Goal: Transaction & Acquisition: Subscribe to service/newsletter

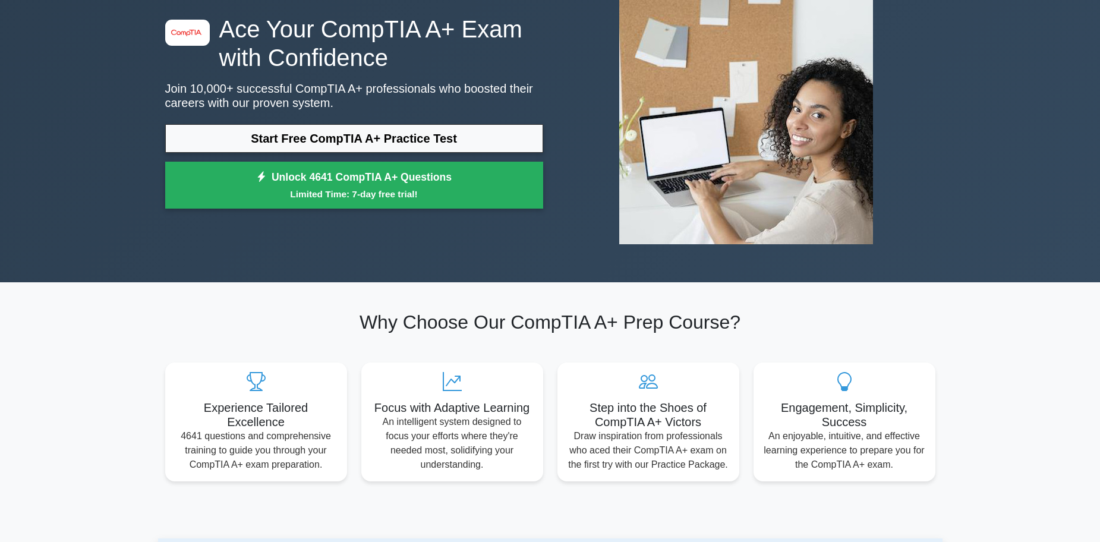
scroll to position [59, 0]
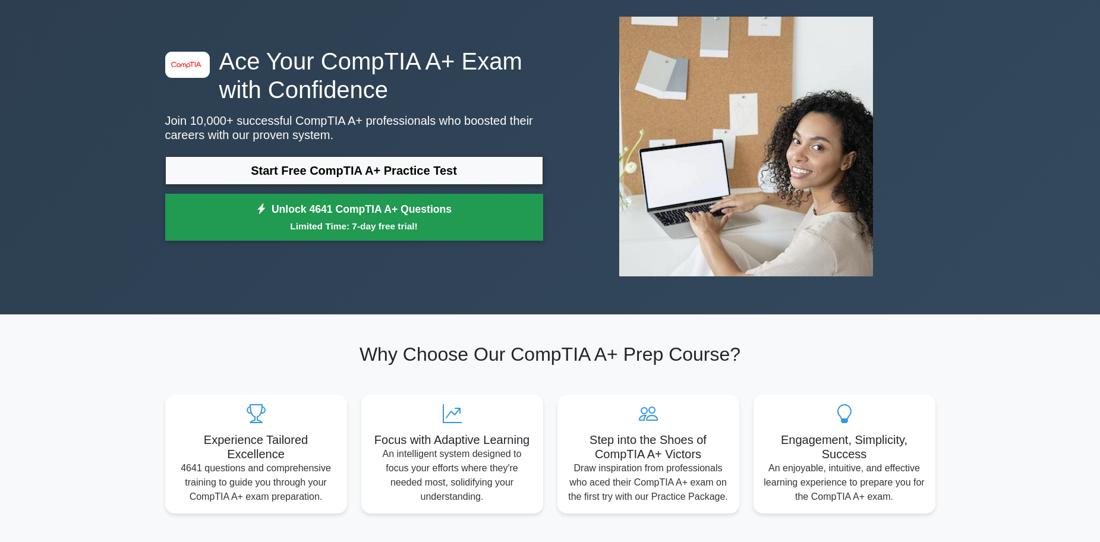
click at [330, 218] on link "Unlock 4641 CompTIA A+ Questions Limited Time: 7-day free trial!" at bounding box center [354, 218] width 378 height 48
click at [383, 209] on link "Unlock 4641 CompTIA A+ Questions Limited Time: 7-day free trial!" at bounding box center [354, 218] width 378 height 48
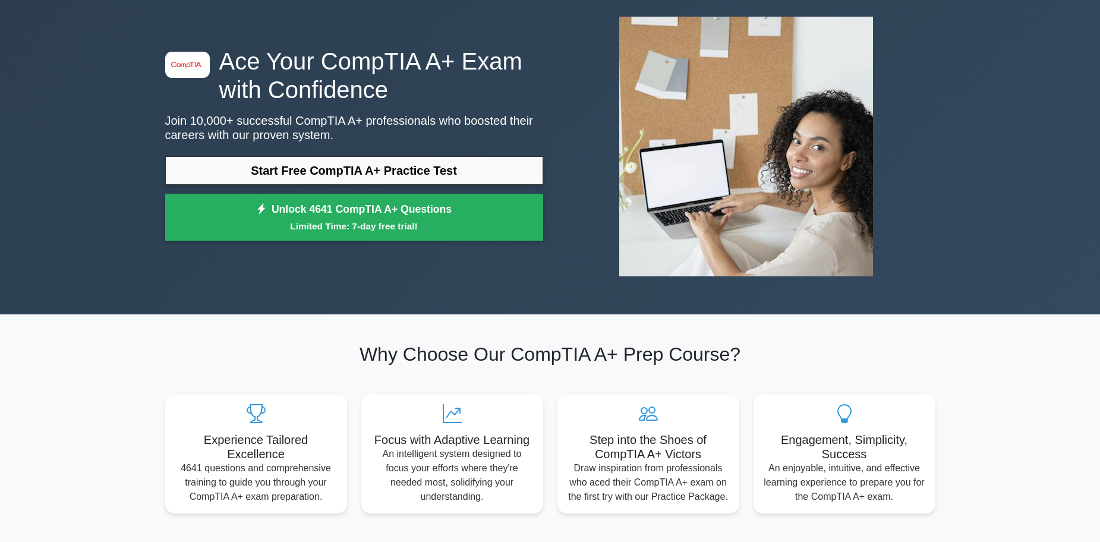
drag, startPoint x: 125, startPoint y: 118, endPoint x: 119, endPoint y: 107, distance: 12.2
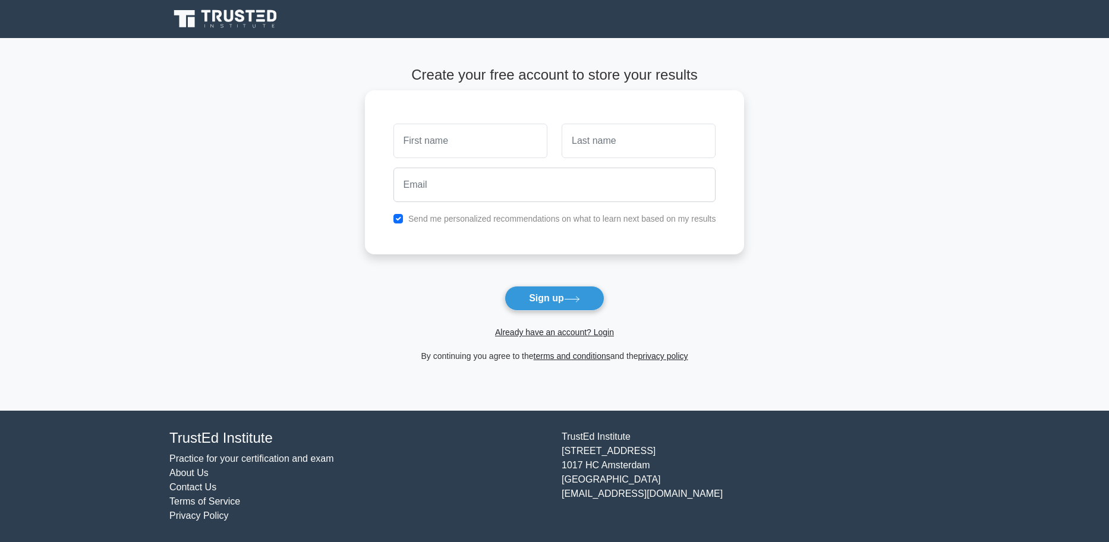
click at [442, 133] on input "text" at bounding box center [471, 141] width 154 height 34
type input "[PERSON_NAME]"
click at [630, 137] on input "text" at bounding box center [639, 141] width 154 height 34
type input "[PERSON_NAME]"
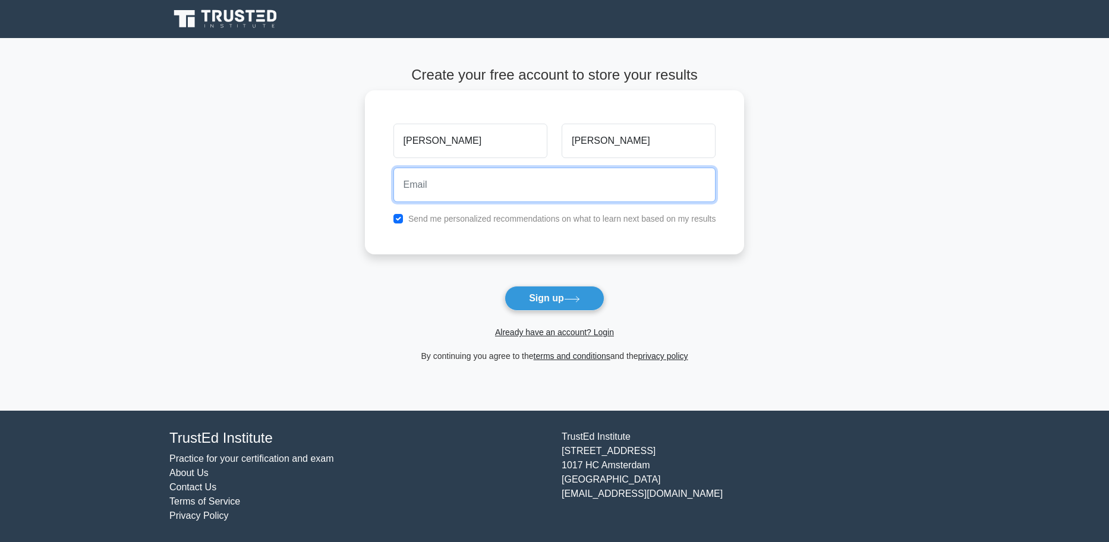
click at [516, 192] on input "email" at bounding box center [555, 185] width 323 height 34
type input "[EMAIL_ADDRESS][DOMAIN_NAME]"
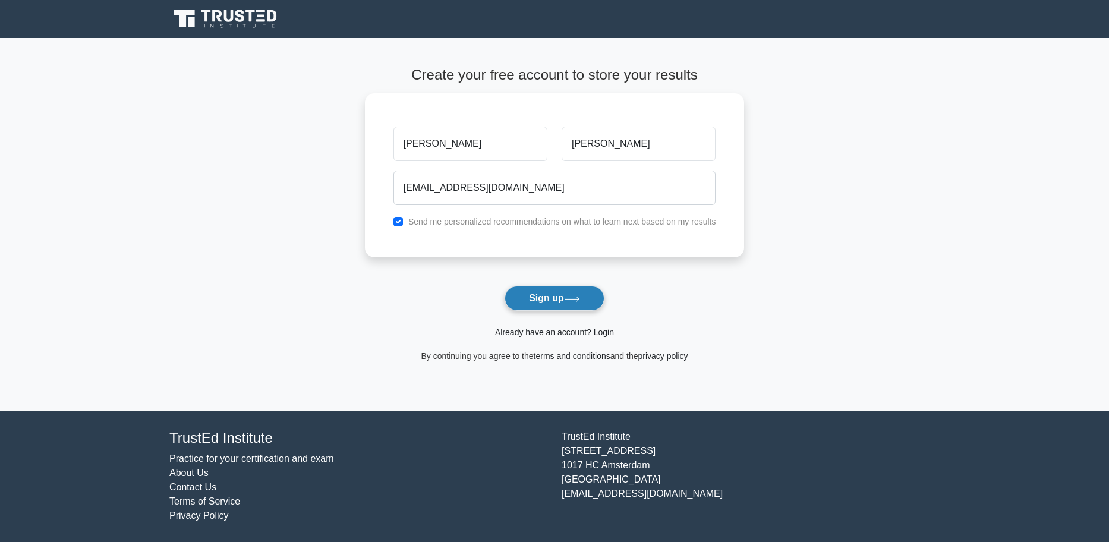
click at [559, 303] on button "Sign up" at bounding box center [555, 298] width 100 height 25
drag, startPoint x: 0, startPoint y: 0, endPoint x: 128, endPoint y: 122, distance: 177.0
